Goal: Task Accomplishment & Management: Manage account settings

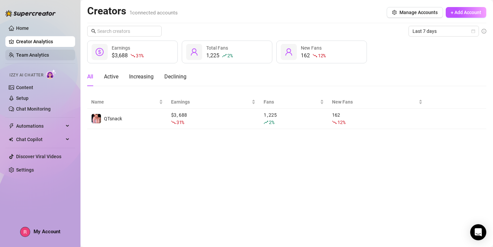
click at [42, 54] on link "Team Analytics" at bounding box center [32, 54] width 33 height 5
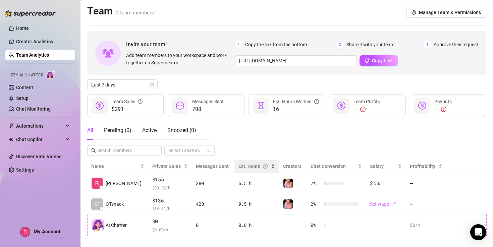
scroll to position [9, 0]
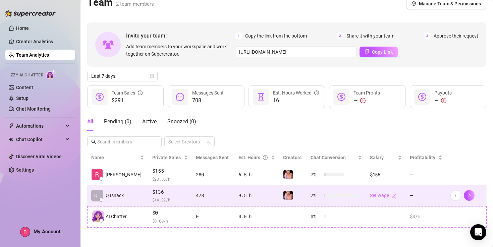
click at [209, 196] on div "428" at bounding box center [213, 195] width 35 height 7
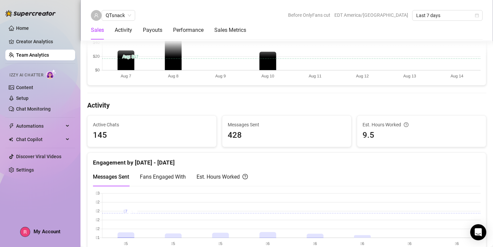
scroll to position [203, 0]
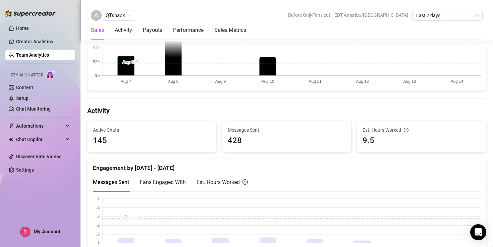
click at [204, 184] on div "Est. Hours Worked" at bounding box center [222, 182] width 51 height 8
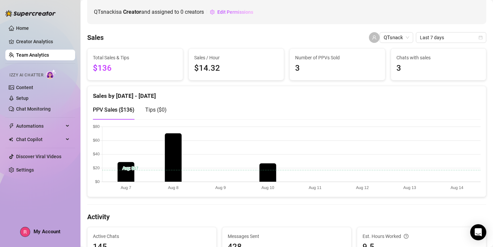
scroll to position [0, 0]
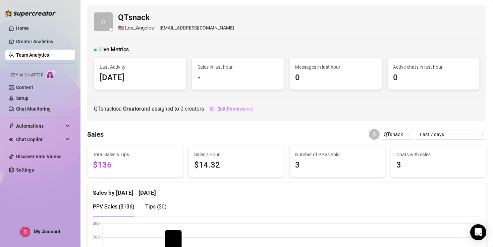
click at [42, 56] on link "Team Analytics" at bounding box center [32, 54] width 33 height 5
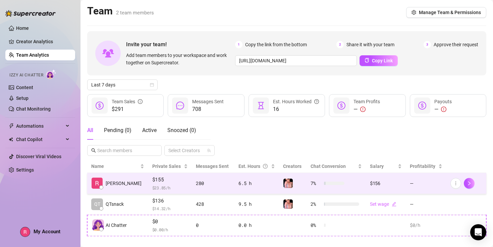
click at [152, 184] on div "$155 $ 23.85 /h" at bounding box center [170, 183] width 36 height 15
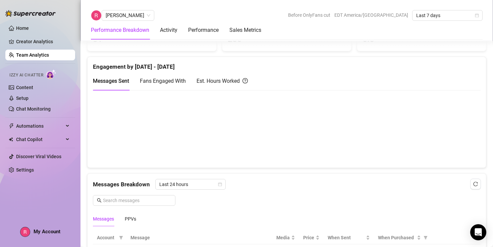
scroll to position [228, 0]
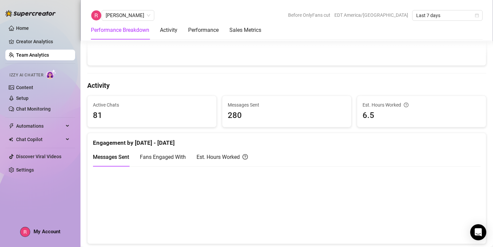
click at [220, 158] on div "Est. Hours Worked" at bounding box center [222, 157] width 51 height 8
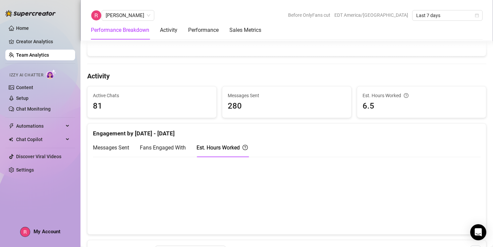
scroll to position [241, 0]
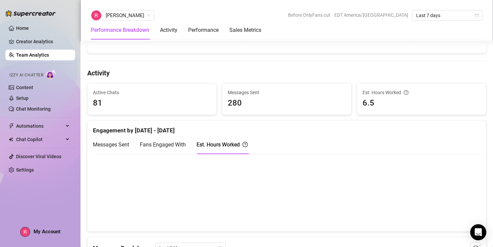
click at [36, 229] on span "My Account" at bounding box center [47, 232] width 27 height 6
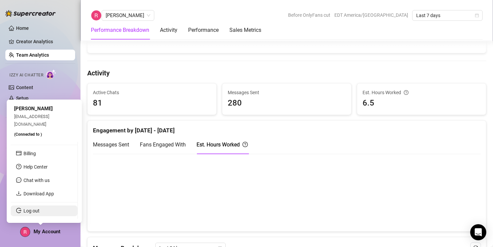
click at [31, 214] on link "Log out" at bounding box center [31, 210] width 16 height 5
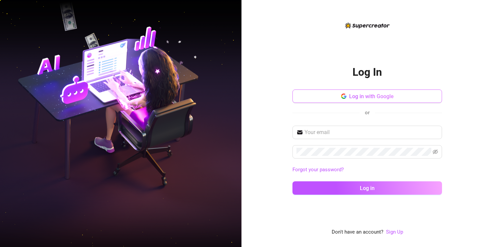
click at [367, 97] on span "Log in with Google" at bounding box center [371, 96] width 45 height 6
